Goal: Task Accomplishment & Management: Complete application form

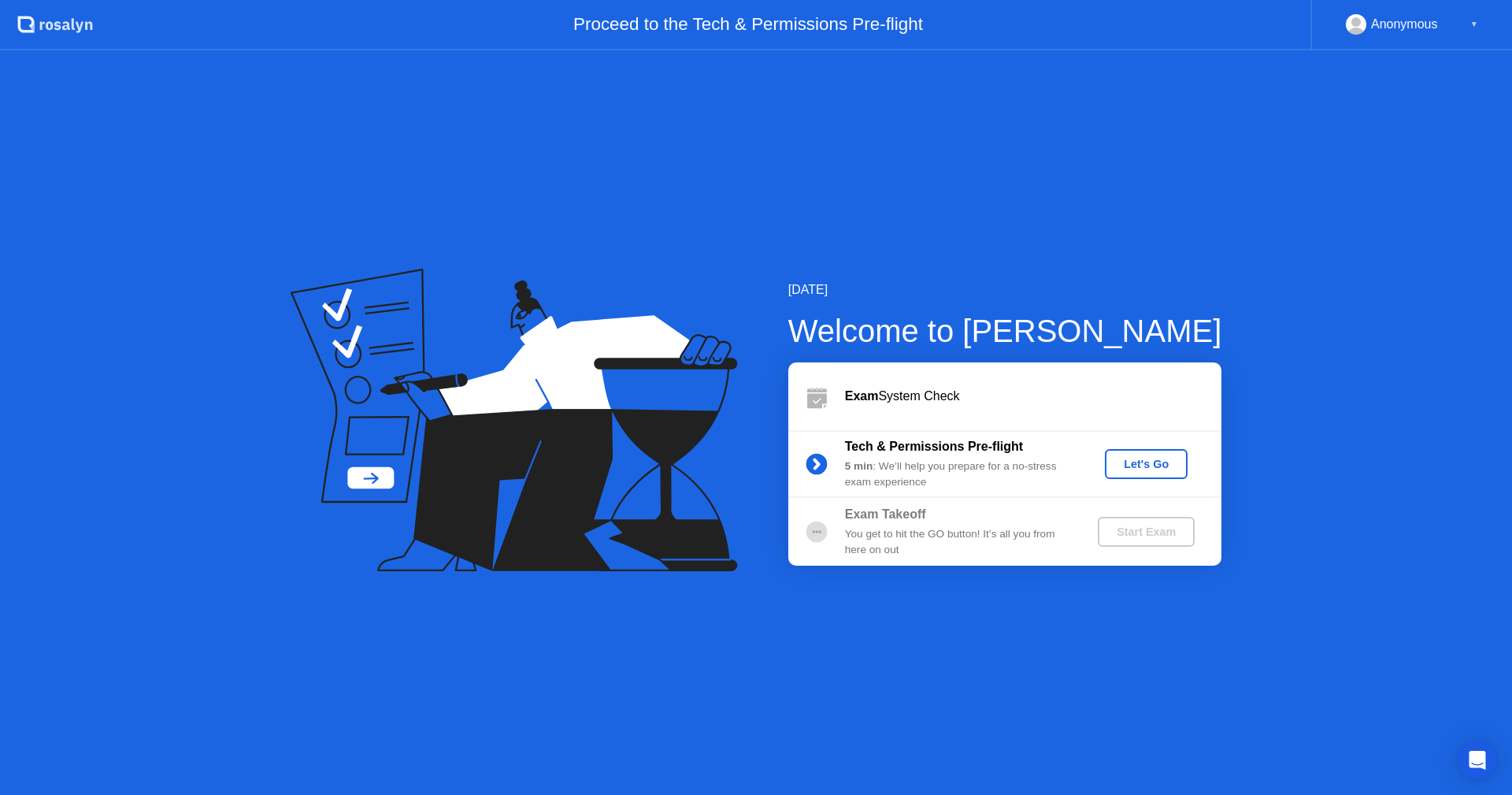
click at [1154, 457] on div "Let's Go" at bounding box center [1145, 463] width 70 height 13
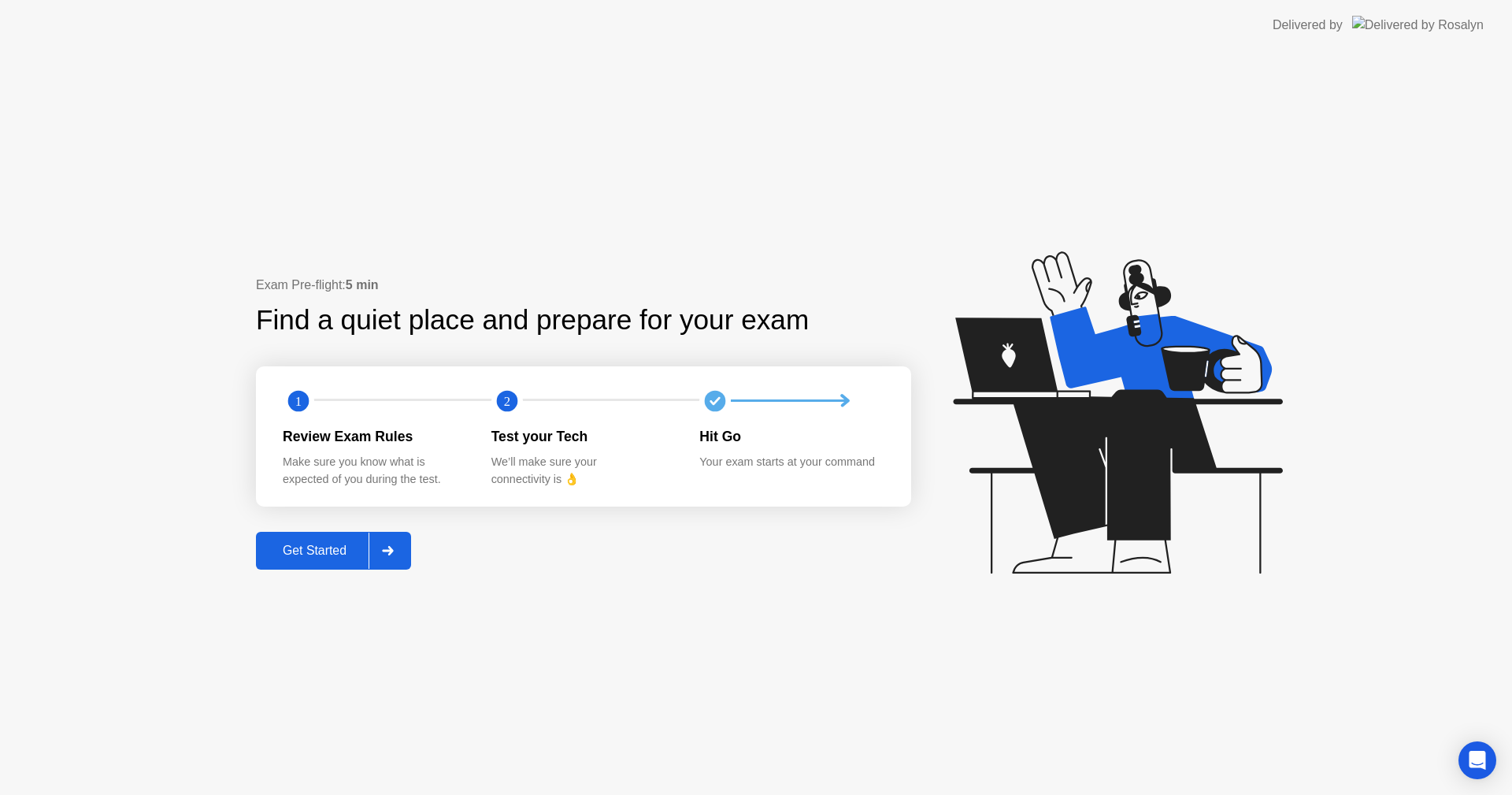
click at [334, 549] on div "Get Started" at bounding box center [315, 550] width 108 height 14
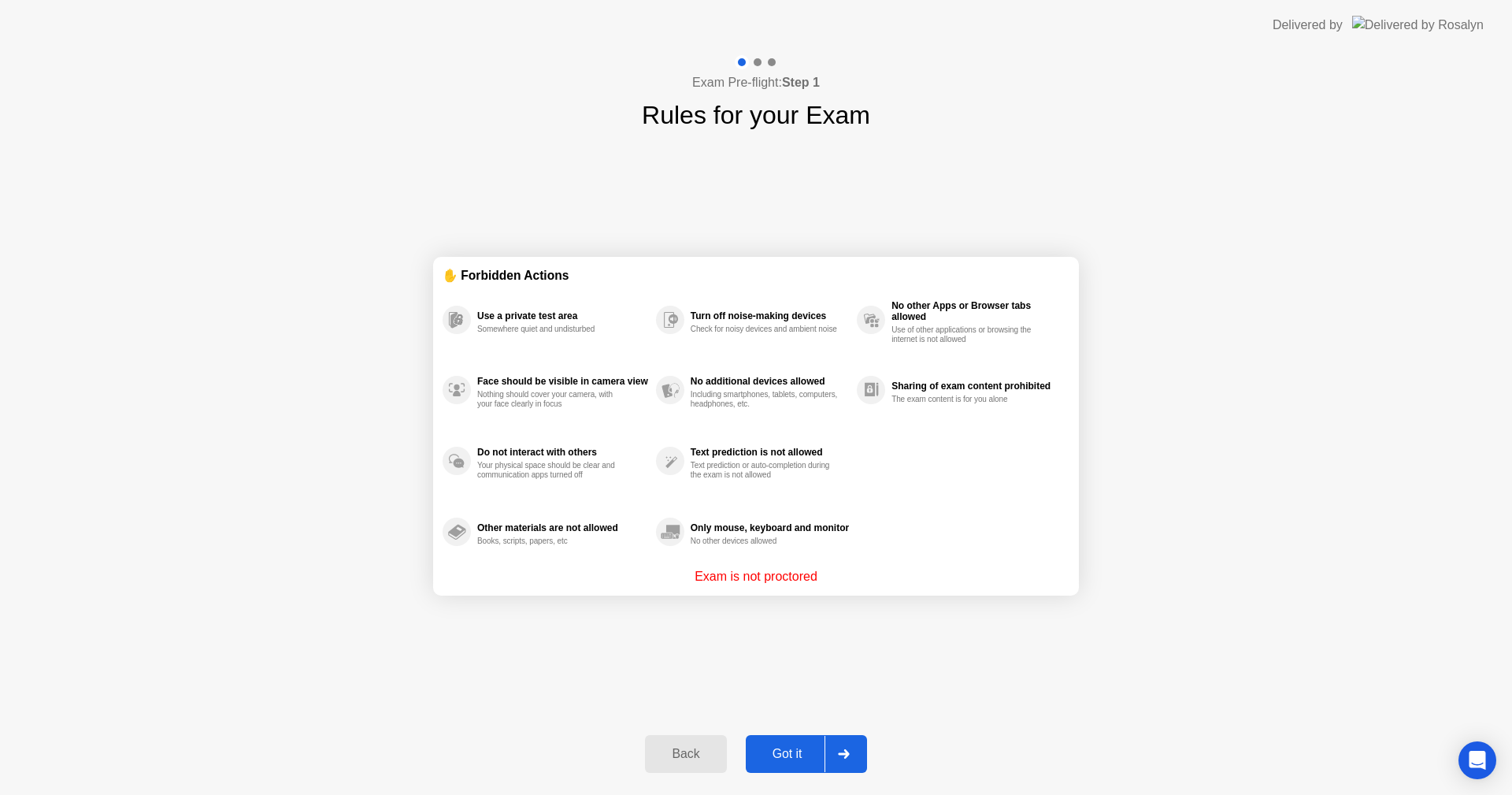
click at [802, 755] on div "Got it" at bounding box center [787, 753] width 74 height 14
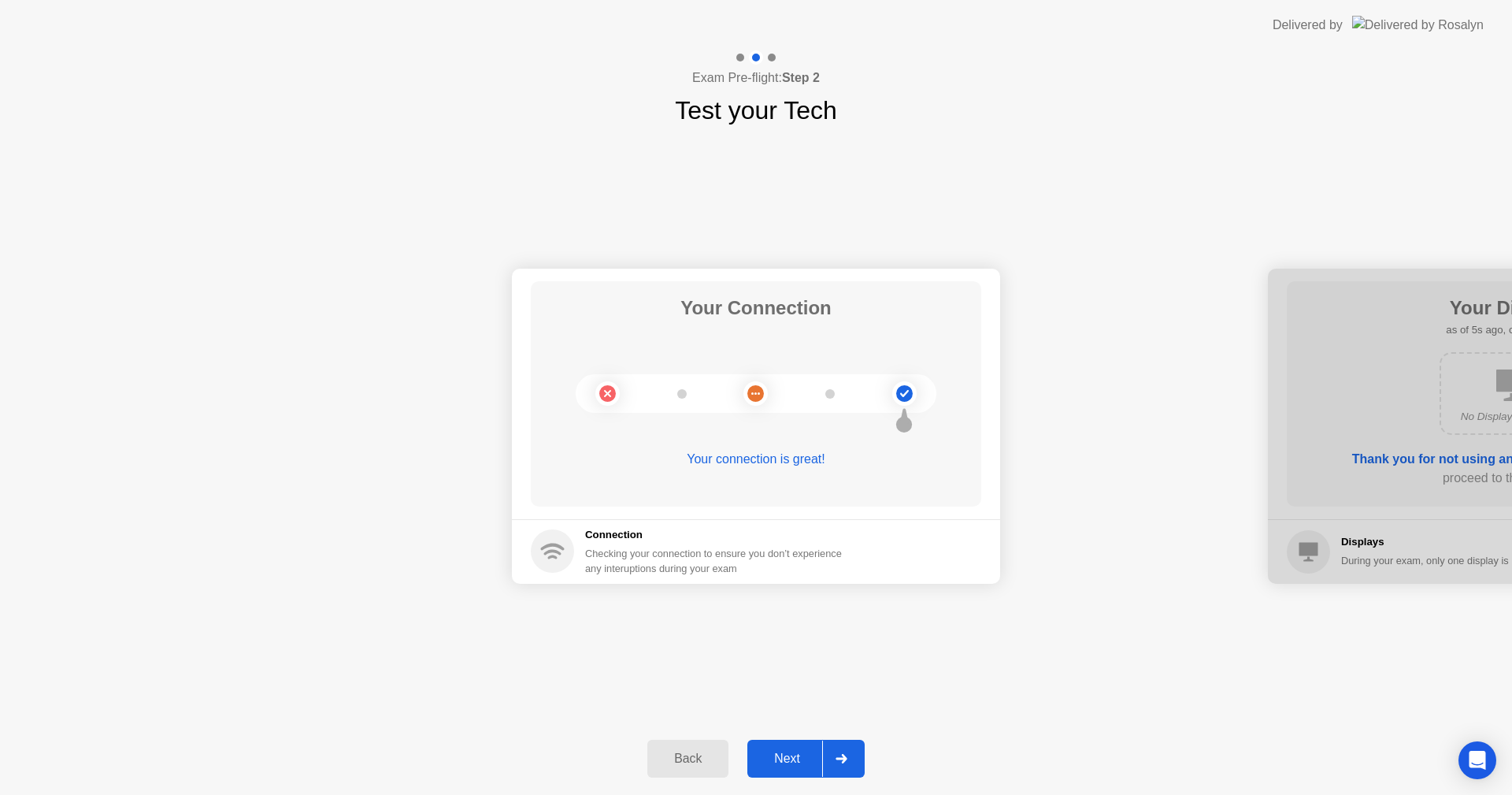
click at [1151, 648] on div "Your Connection Your connection is great! Connection Checking your connection t…" at bounding box center [756, 425] width 1512 height 593
click at [667, 761] on div "Back" at bounding box center [687, 758] width 72 height 14
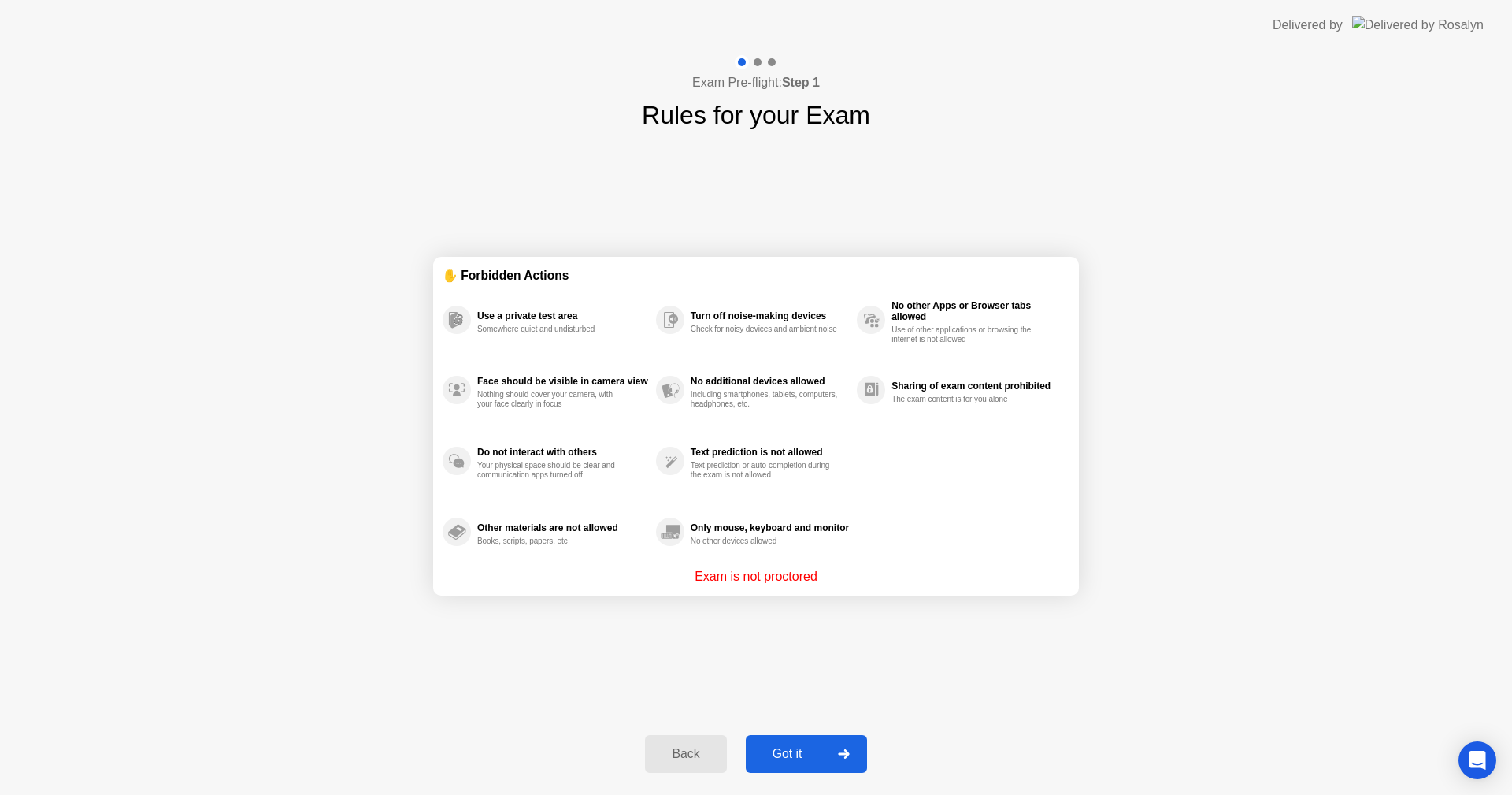
click at [787, 752] on div "Got it" at bounding box center [787, 753] width 74 height 14
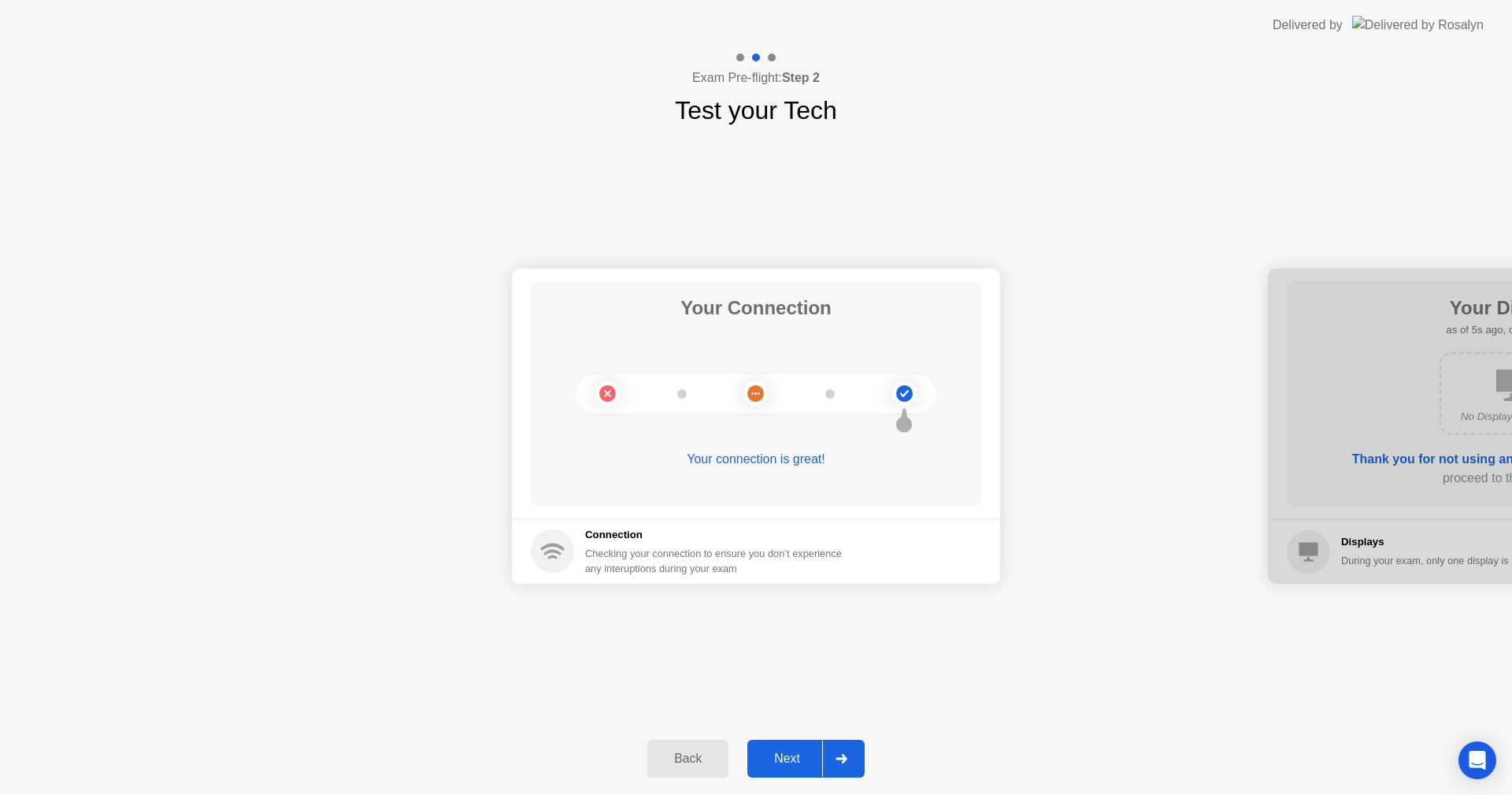
click at [790, 751] on div "Next" at bounding box center [787, 758] width 70 height 14
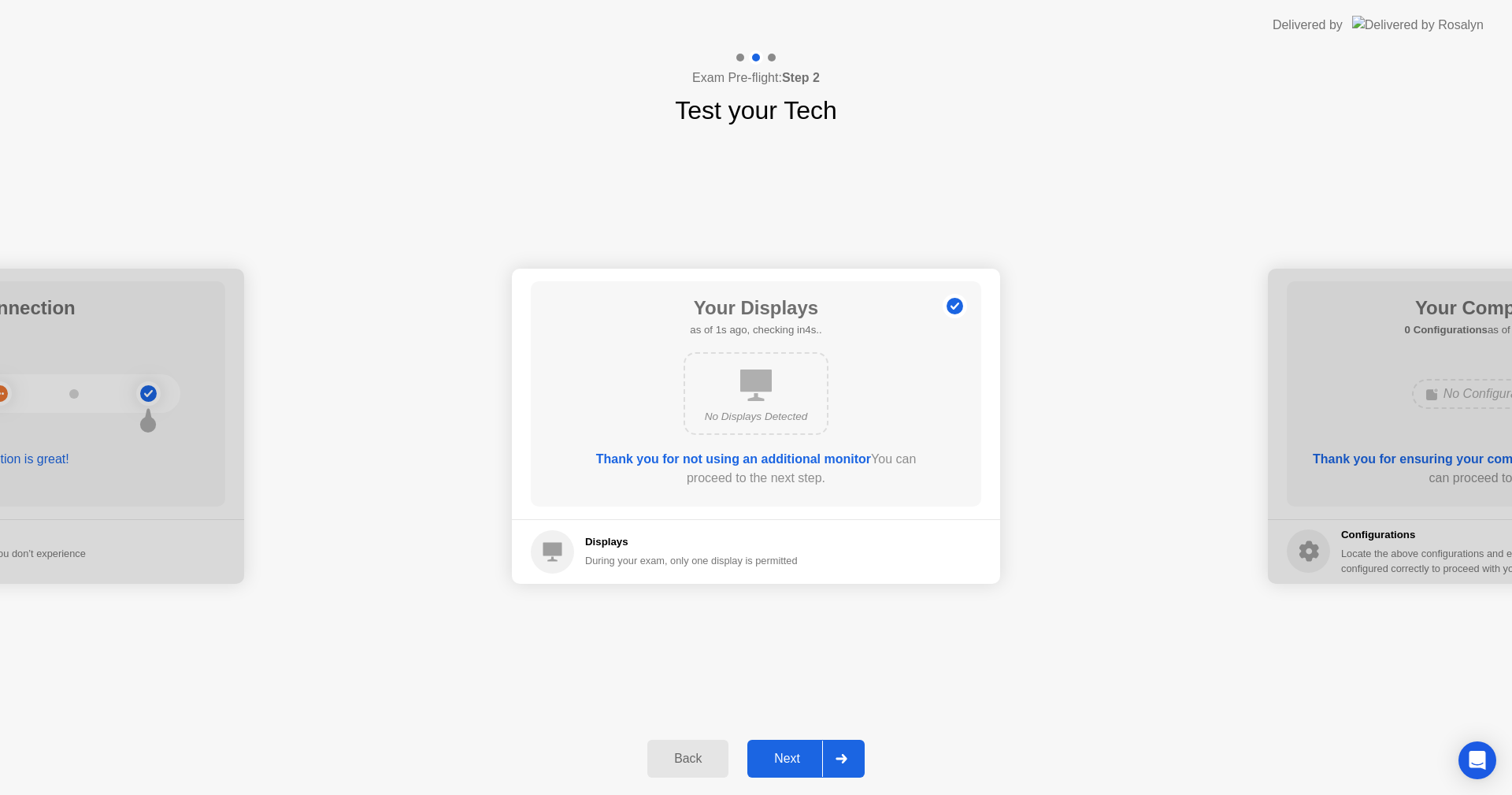
click at [800, 757] on div "Next" at bounding box center [787, 758] width 70 height 14
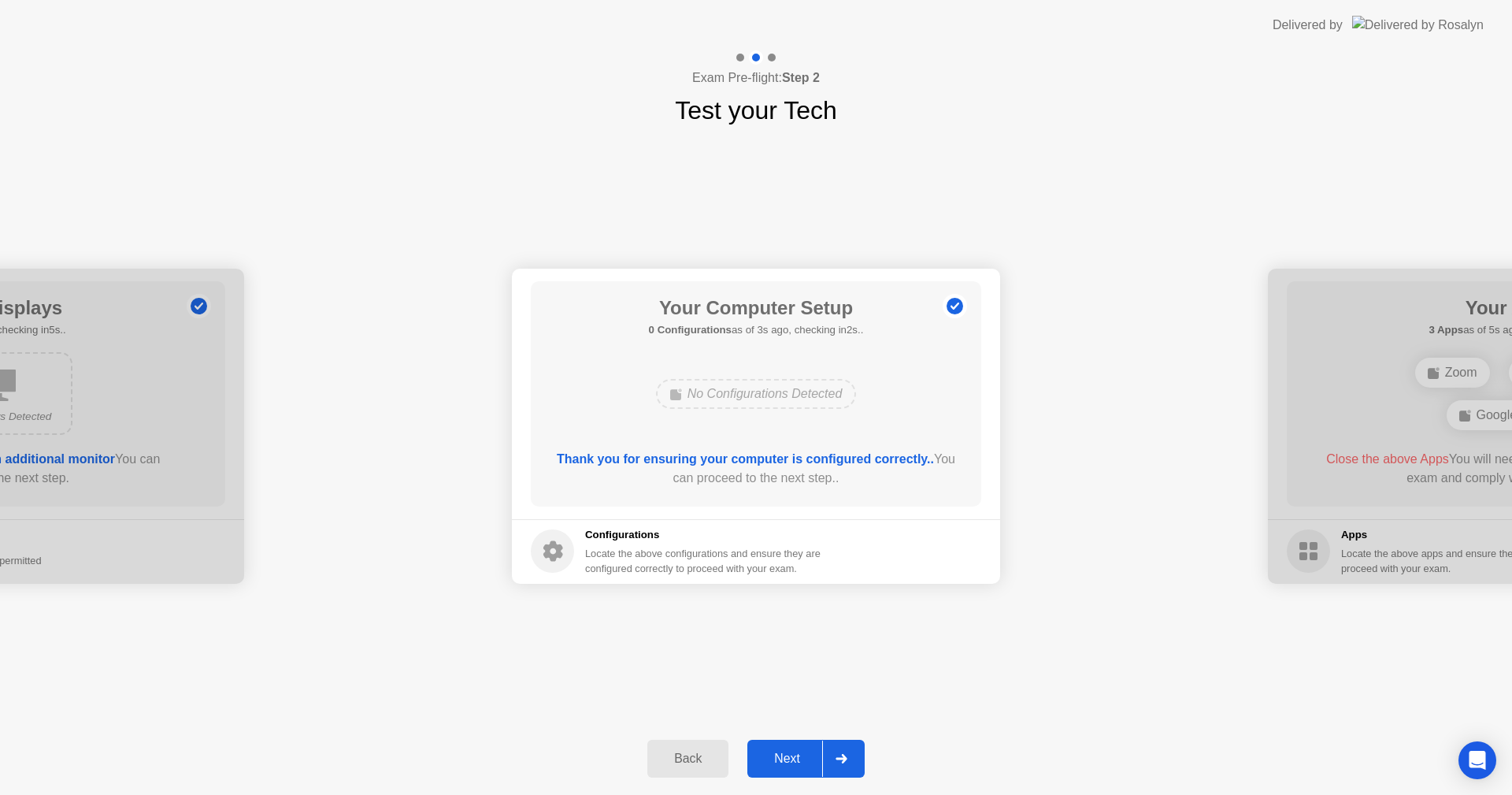
click at [795, 753] on div "Next" at bounding box center [787, 758] width 70 height 14
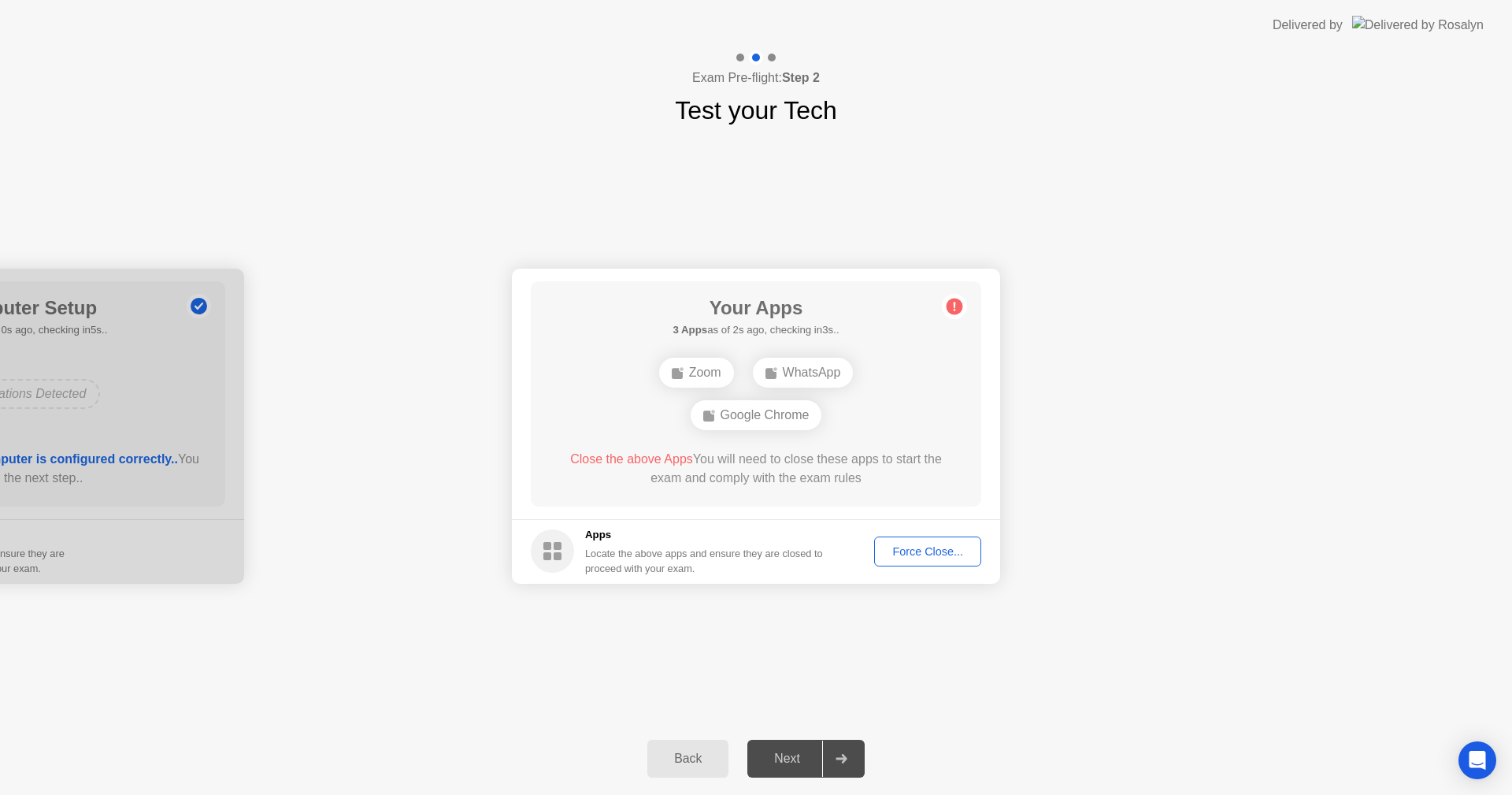
click at [945, 549] on div "Force Close..." at bounding box center [927, 551] width 96 height 13
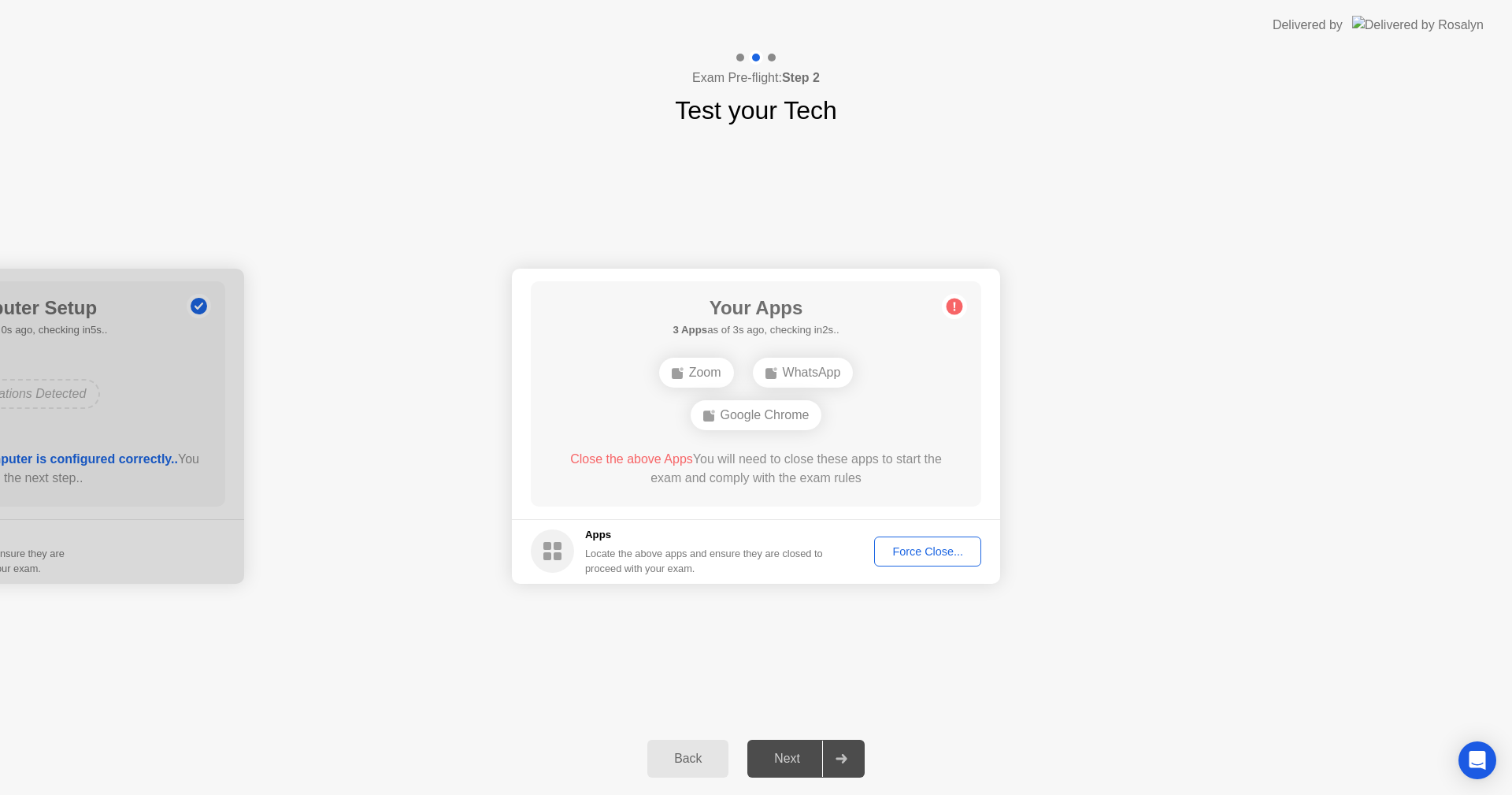
click at [935, 558] on div "Force Close..." at bounding box center [927, 551] width 96 height 13
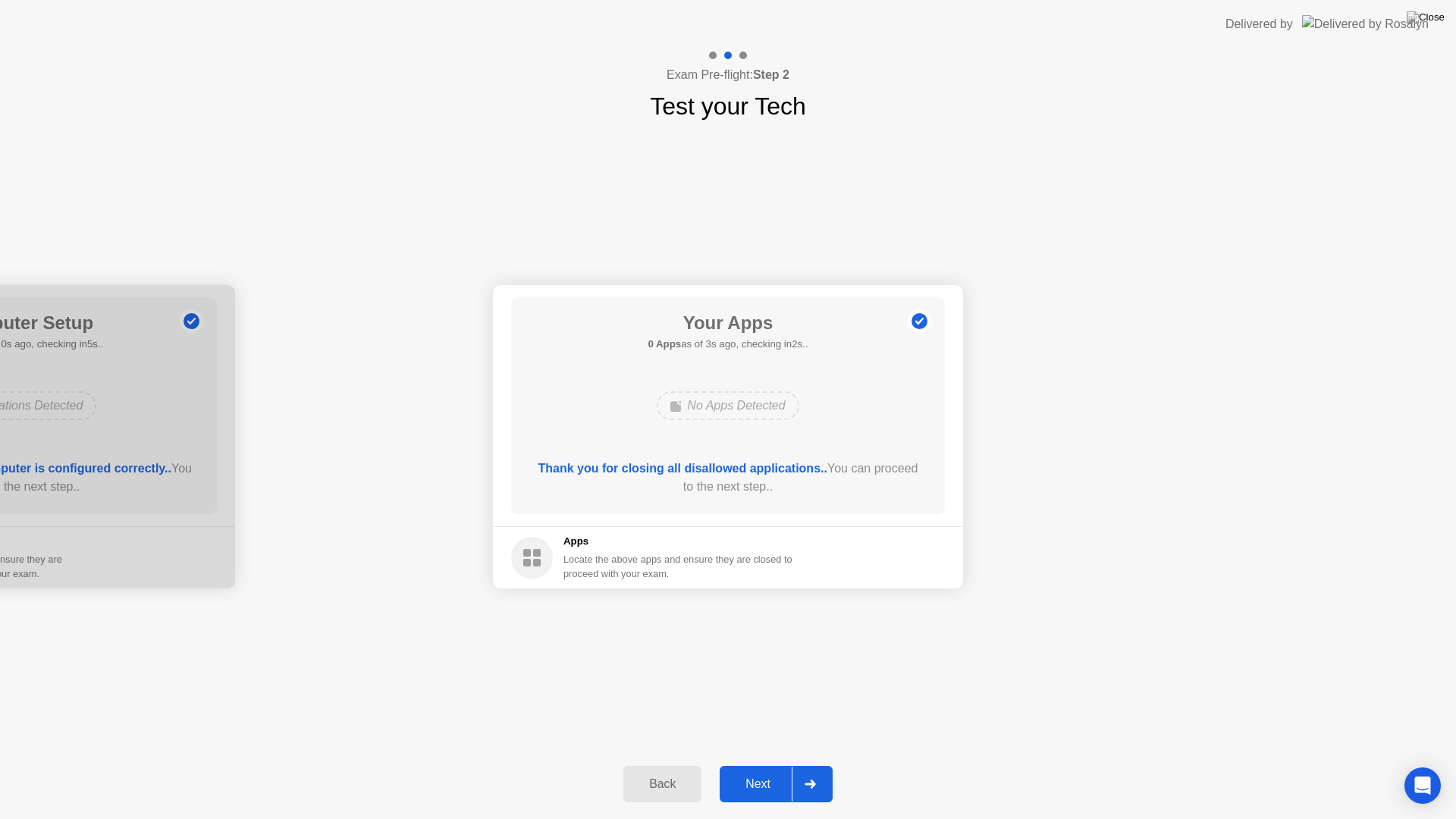
click at [771, 764] on div "Next" at bounding box center [758, 784] width 67 height 13
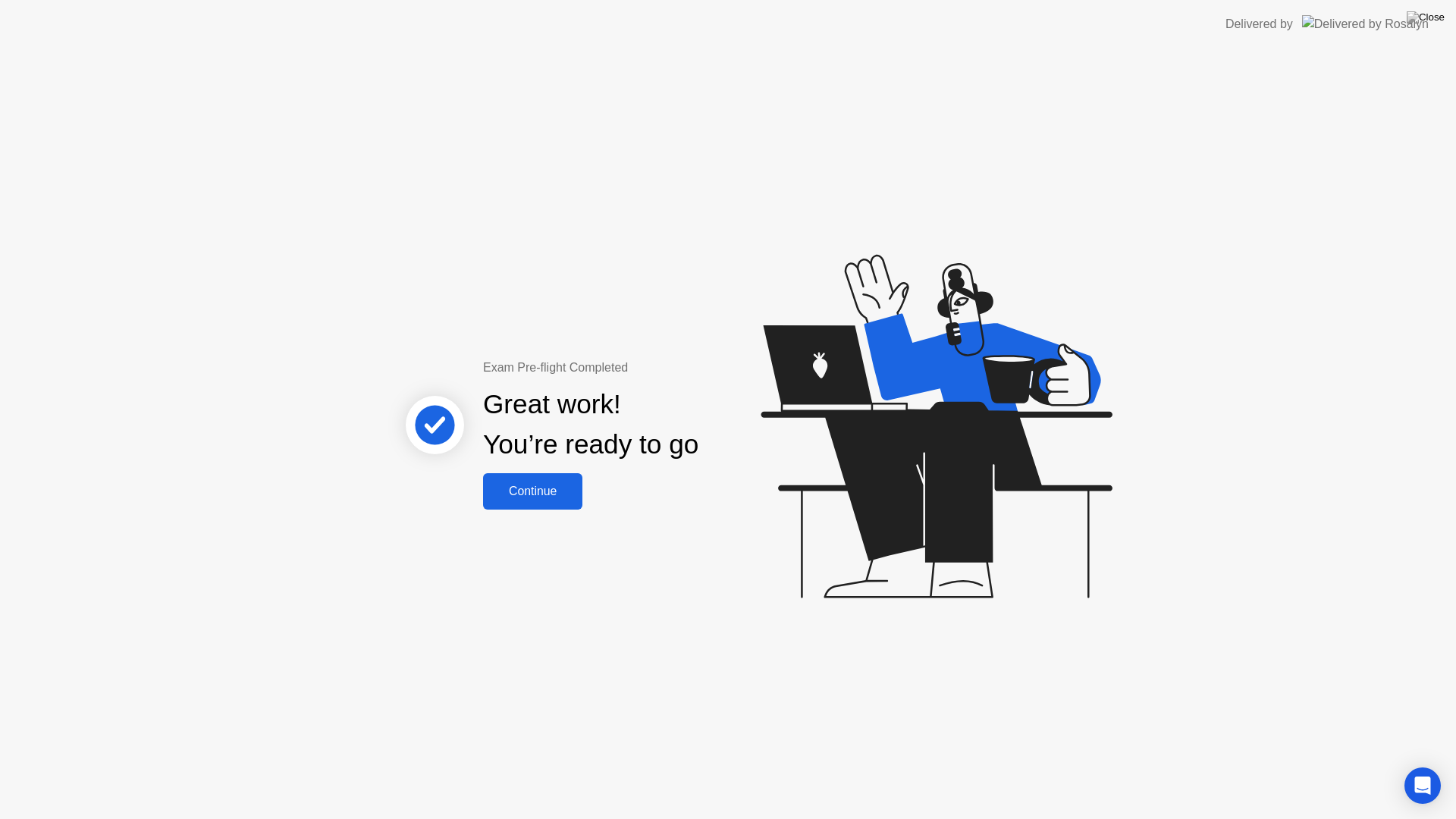
click at [528, 486] on div "Continue" at bounding box center [532, 491] width 90 height 13
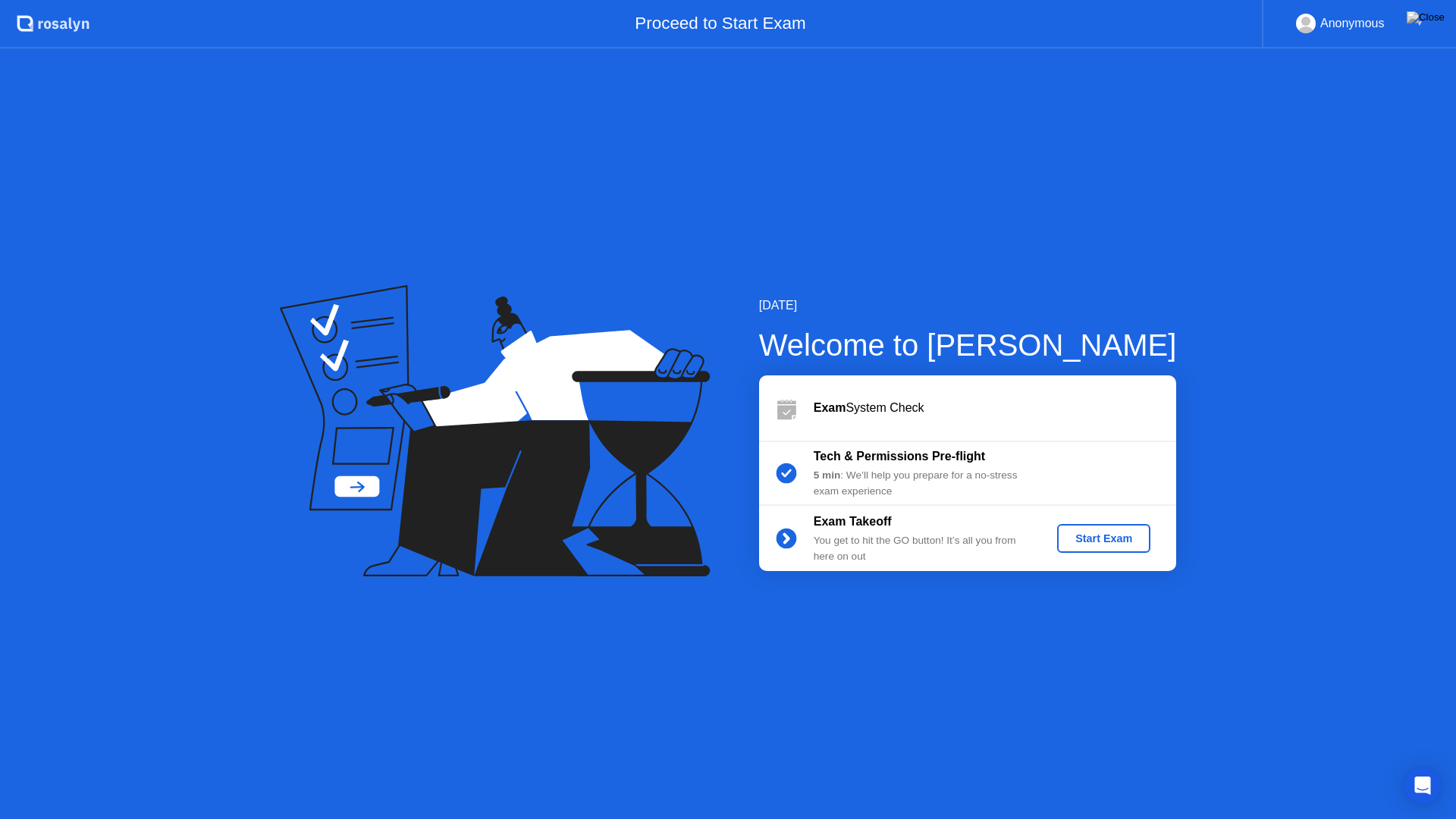
click at [882, 406] on div "Exam System Check" at bounding box center [995, 408] width 363 height 18
click at [809, 406] on div at bounding box center [786, 408] width 55 height 31
click at [870, 469] on div "5 min : We’ll help you prepare for a no-stress exam experience" at bounding box center [923, 483] width 219 height 31
click at [873, 526] on b "Exam Takeoff" at bounding box center [852, 521] width 78 height 12
click at [1073, 537] on div "Start Exam" at bounding box center [1103, 538] width 82 height 12
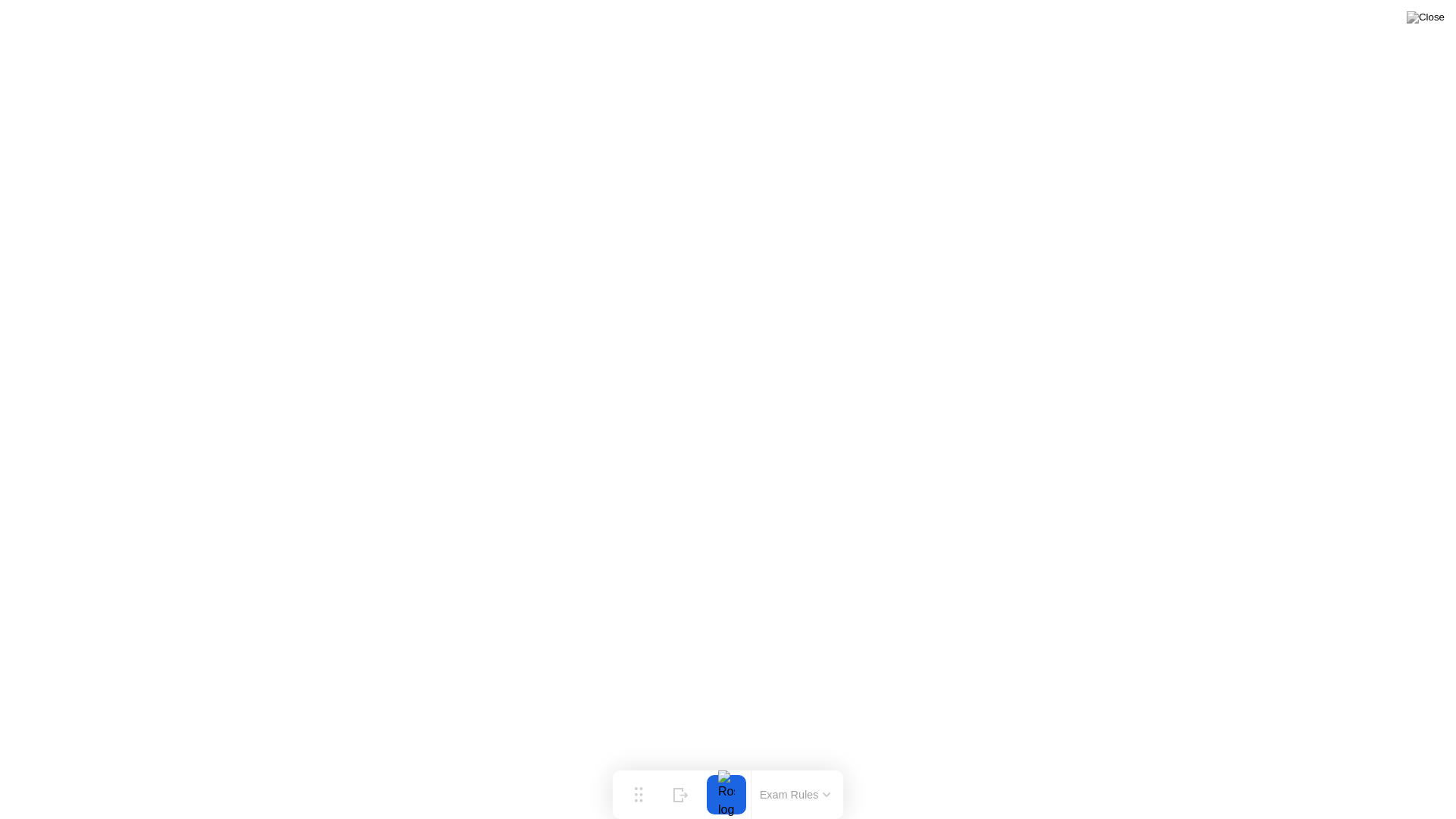
click at [802, 764] on button "Exam Rules" at bounding box center [795, 794] width 81 height 13
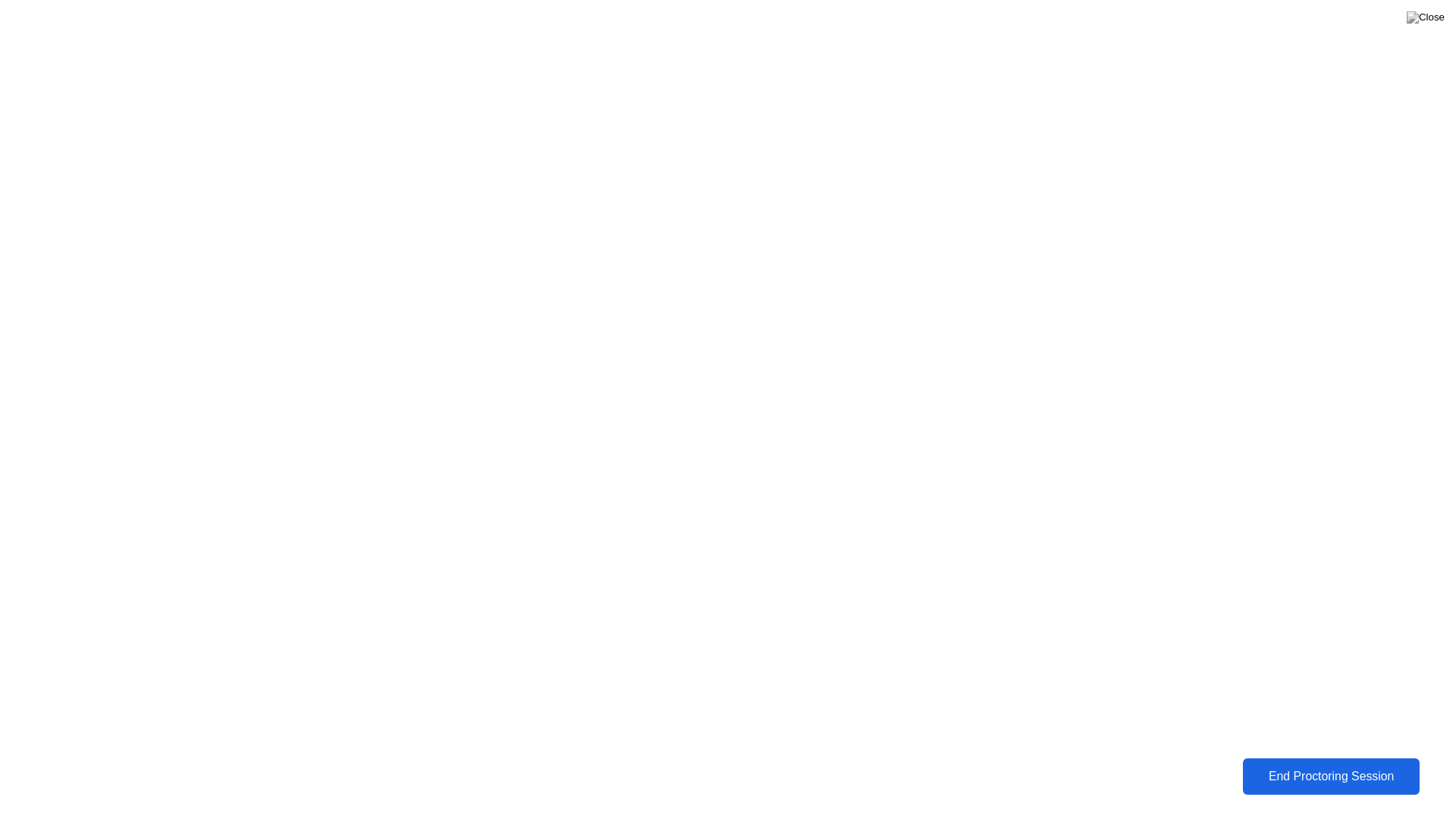
click at [1282, 763] on button "End Proctoring Session" at bounding box center [1330, 776] width 176 height 36
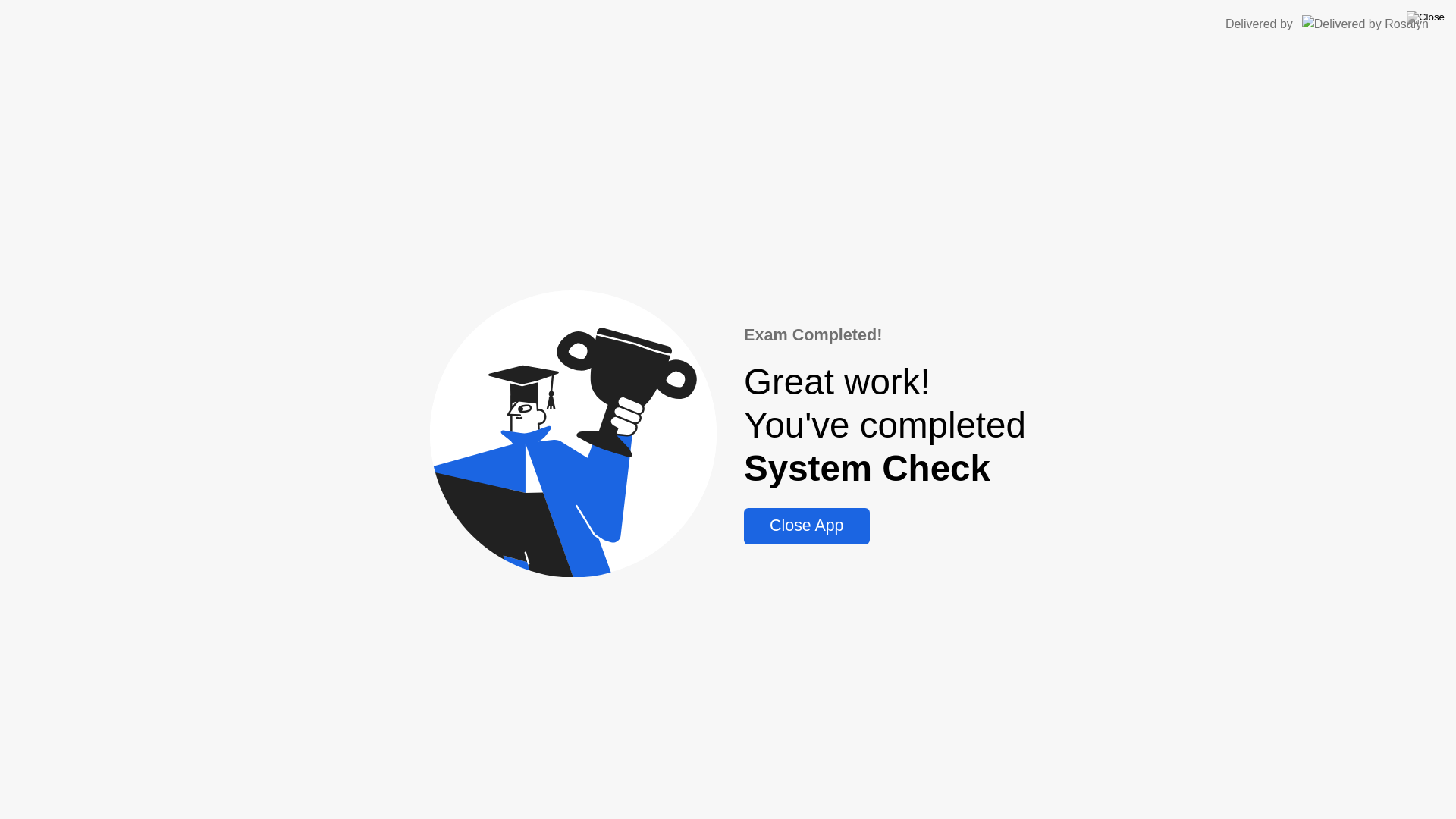
click at [849, 533] on div "Close App" at bounding box center [806, 526] width 116 height 19
